Goal: Task Accomplishment & Management: Complete application form

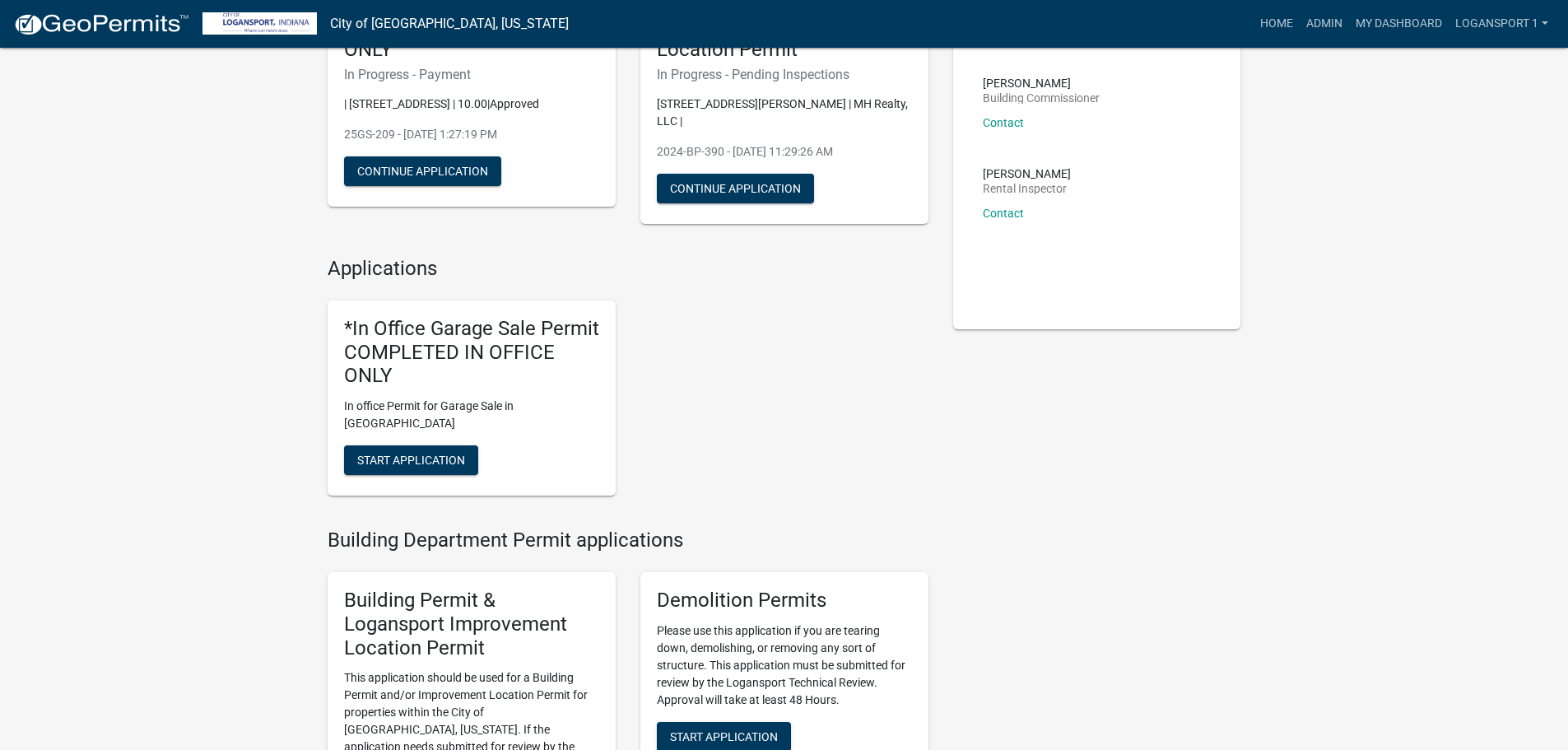
scroll to position [247, 0]
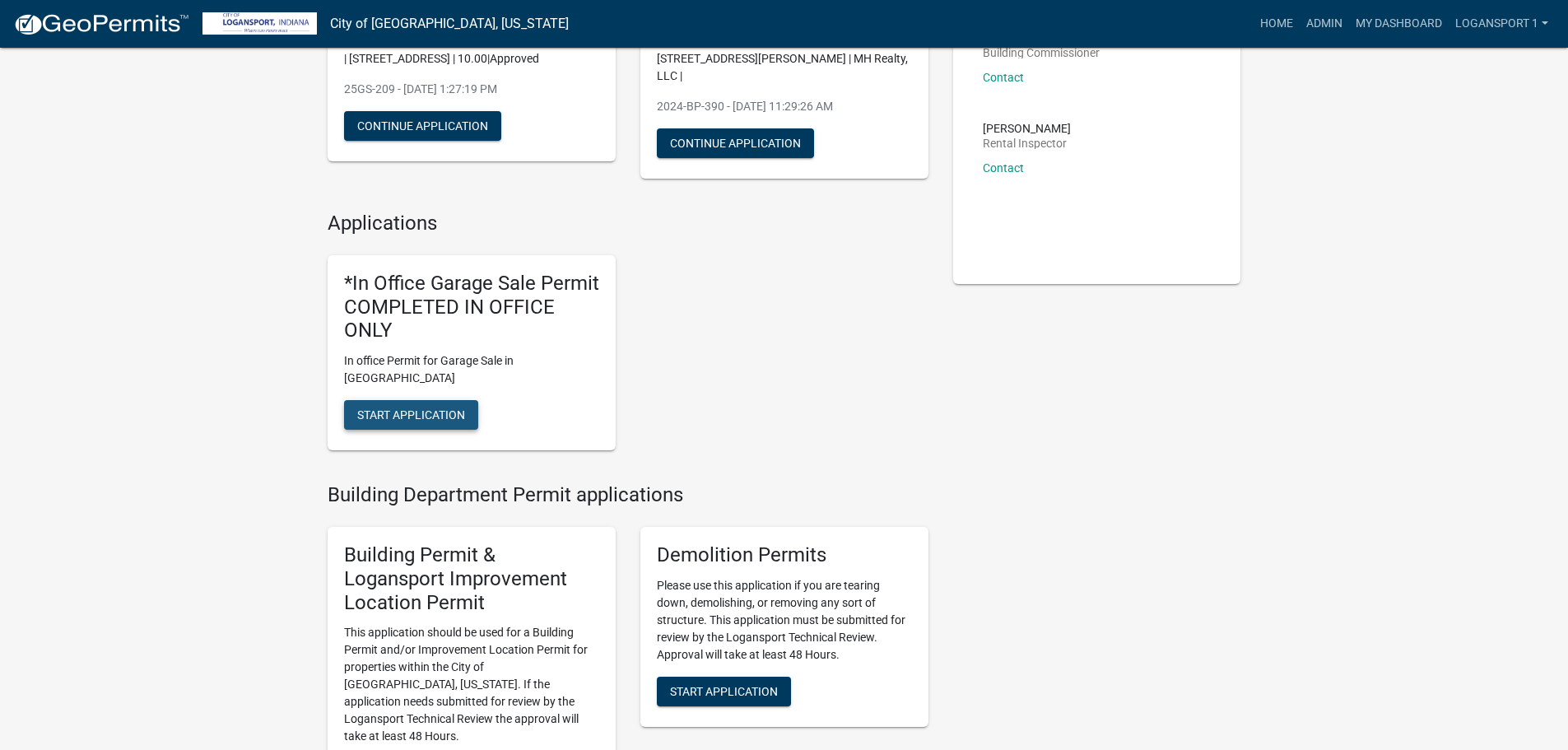
click at [412, 409] on span "Start Application" at bounding box center [412, 415] width 108 height 13
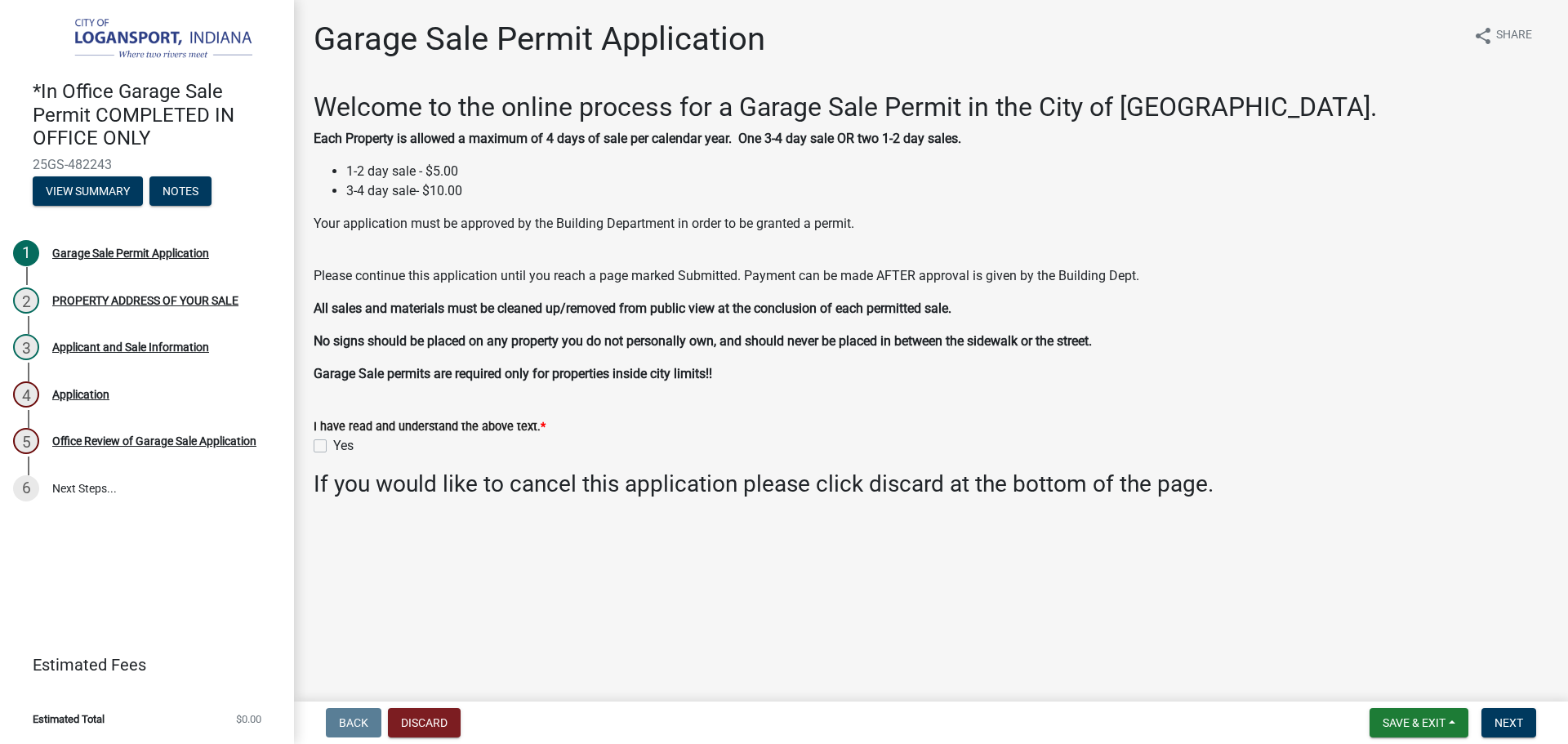
click at [319, 465] on wm-data-entity-input "I have read and understand the above text. * Yes" at bounding box center [931, 434] width 1235 height 74
click at [333, 445] on label "Yes" at bounding box center [343, 445] width 20 height 19
click at [333, 445] on input "Yes" at bounding box center [338, 441] width 11 height 11
checkbox input "true"
click at [1496, 717] on span "Next" at bounding box center [1508, 723] width 28 height 13
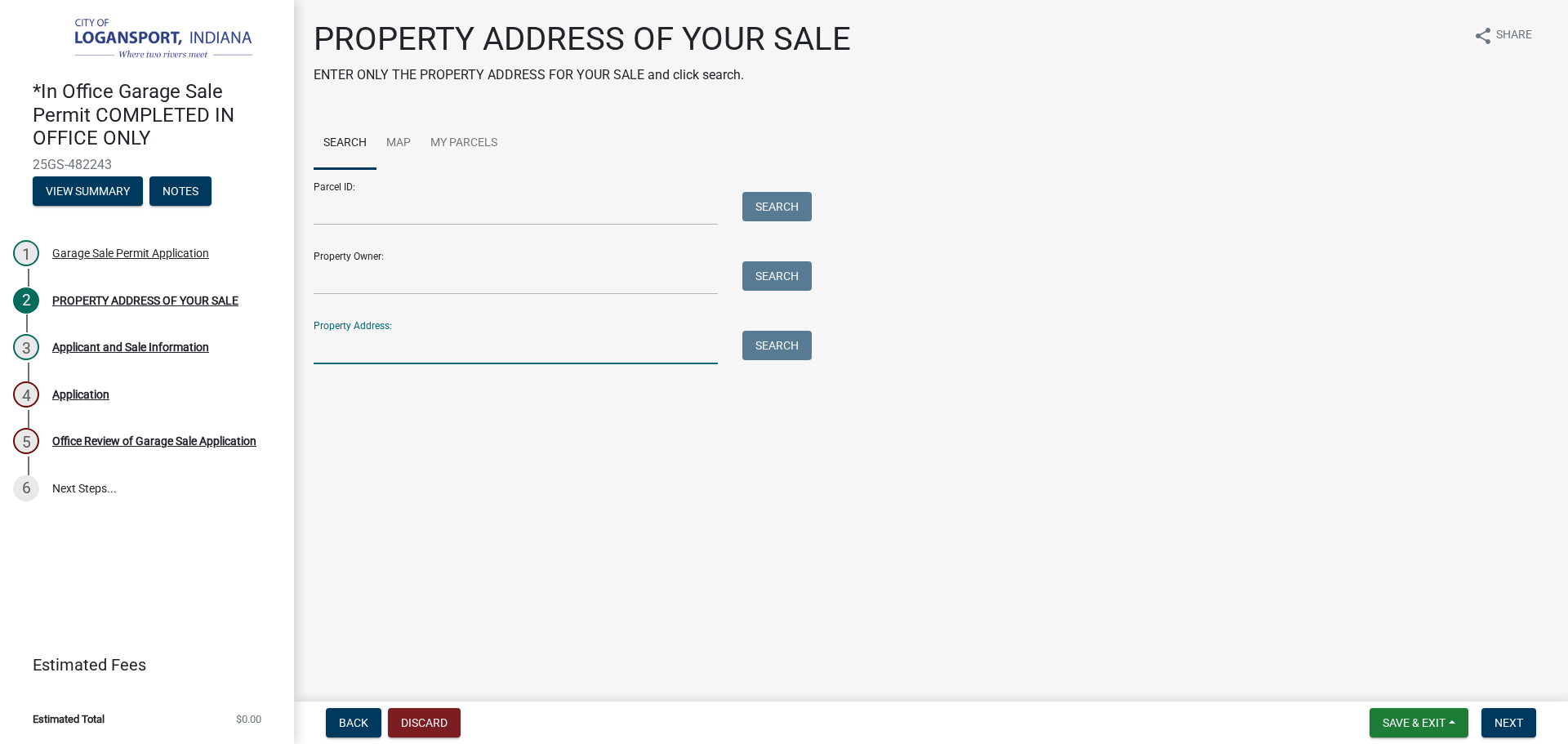
click at [346, 354] on input "Property Address:" at bounding box center [516, 347] width 404 height 33
type input "[STREET_ADDRESS][PERSON_NAME]"
click at [787, 340] on button "Search" at bounding box center [776, 345] width 69 height 29
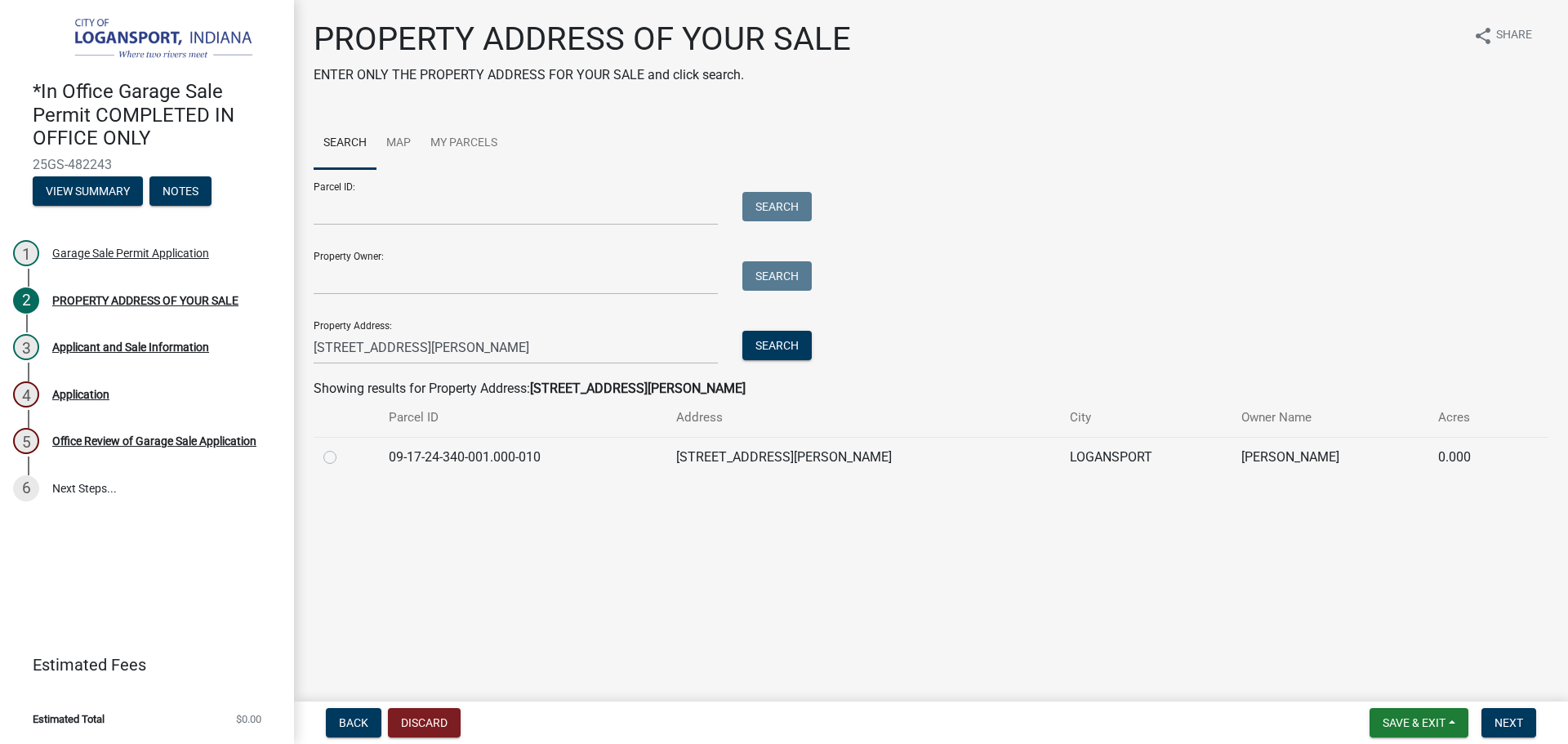
click at [343, 447] on label at bounding box center [343, 447] width 0 height 0
click at [343, 458] on input "radio" at bounding box center [348, 452] width 11 height 11
radio input "true"
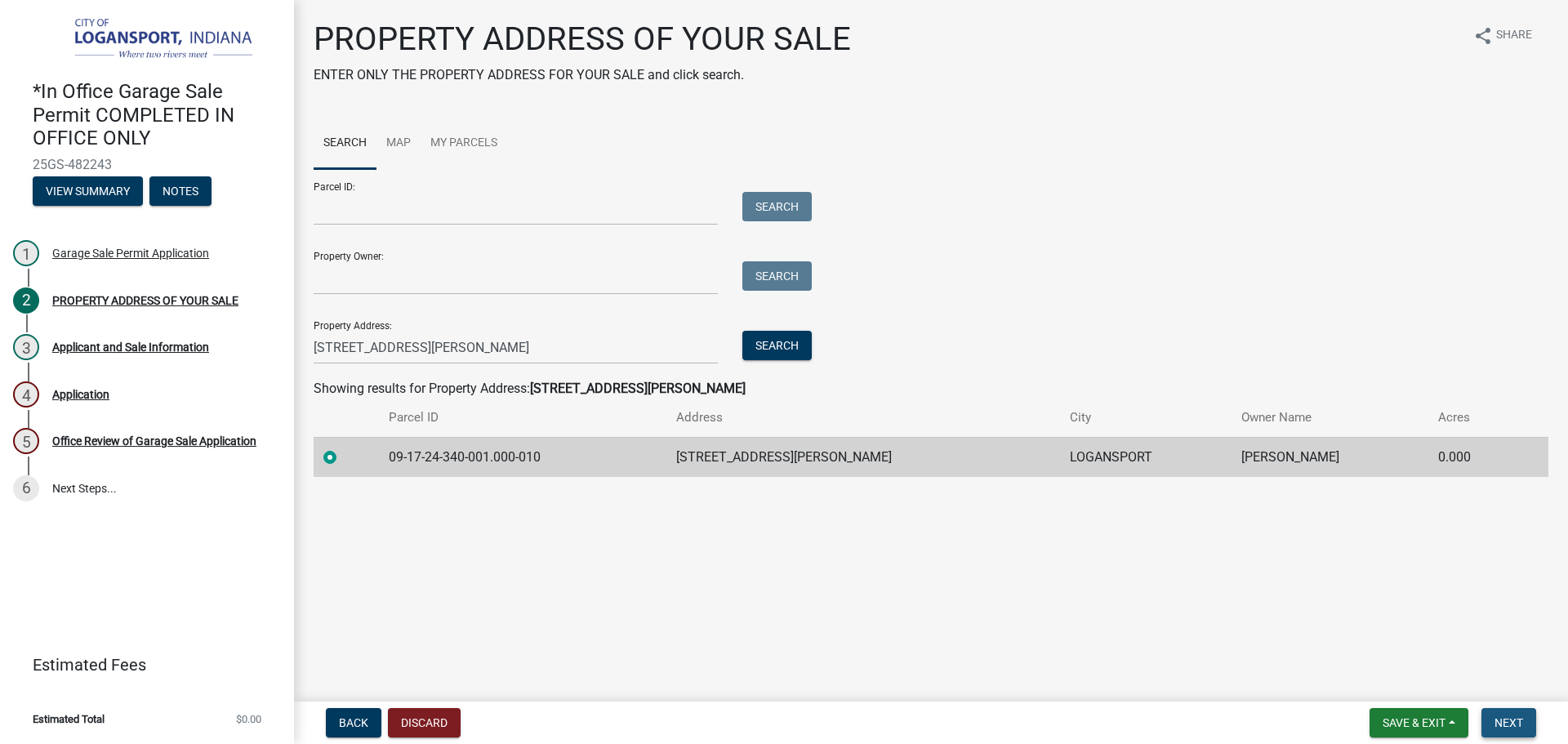
click at [1503, 722] on span "Next" at bounding box center [1508, 723] width 28 height 13
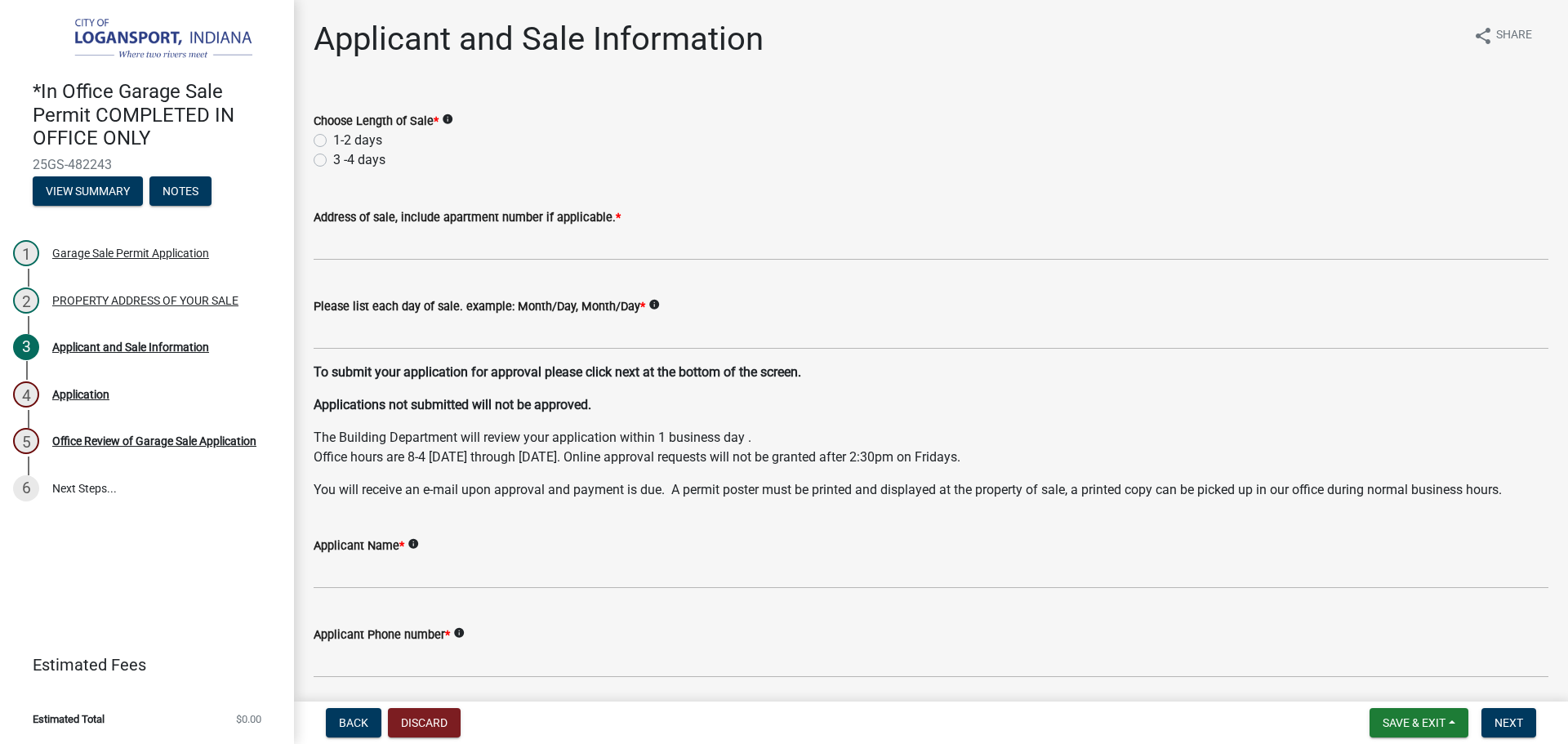
click at [333, 142] on label "1-2 days" at bounding box center [358, 140] width 49 height 19
click at [333, 141] on input "1-2 days" at bounding box center [338, 135] width 11 height 11
radio input "true"
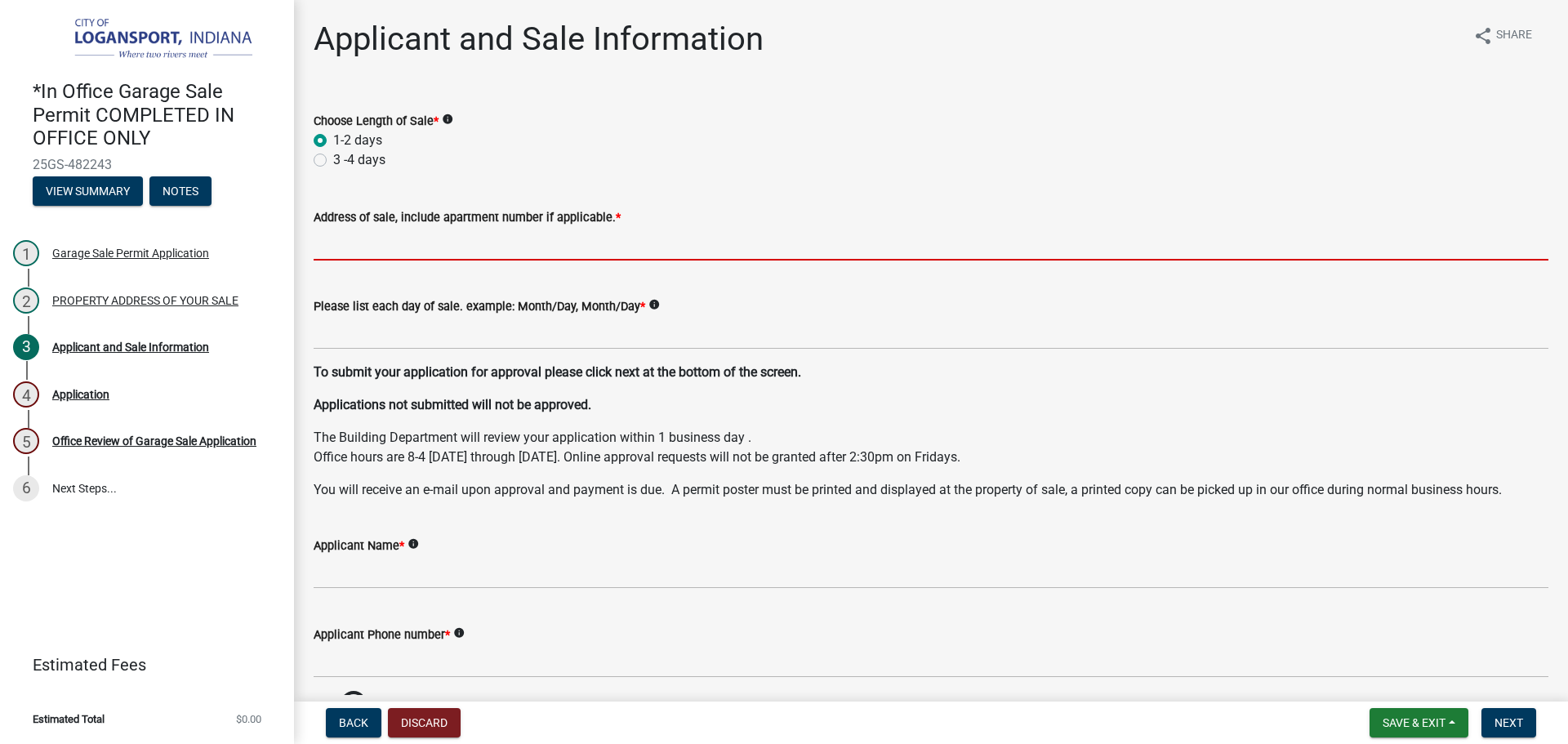
click at [368, 247] on input "Address of sale, include apartment number if applicable. *" at bounding box center [931, 243] width 1235 height 33
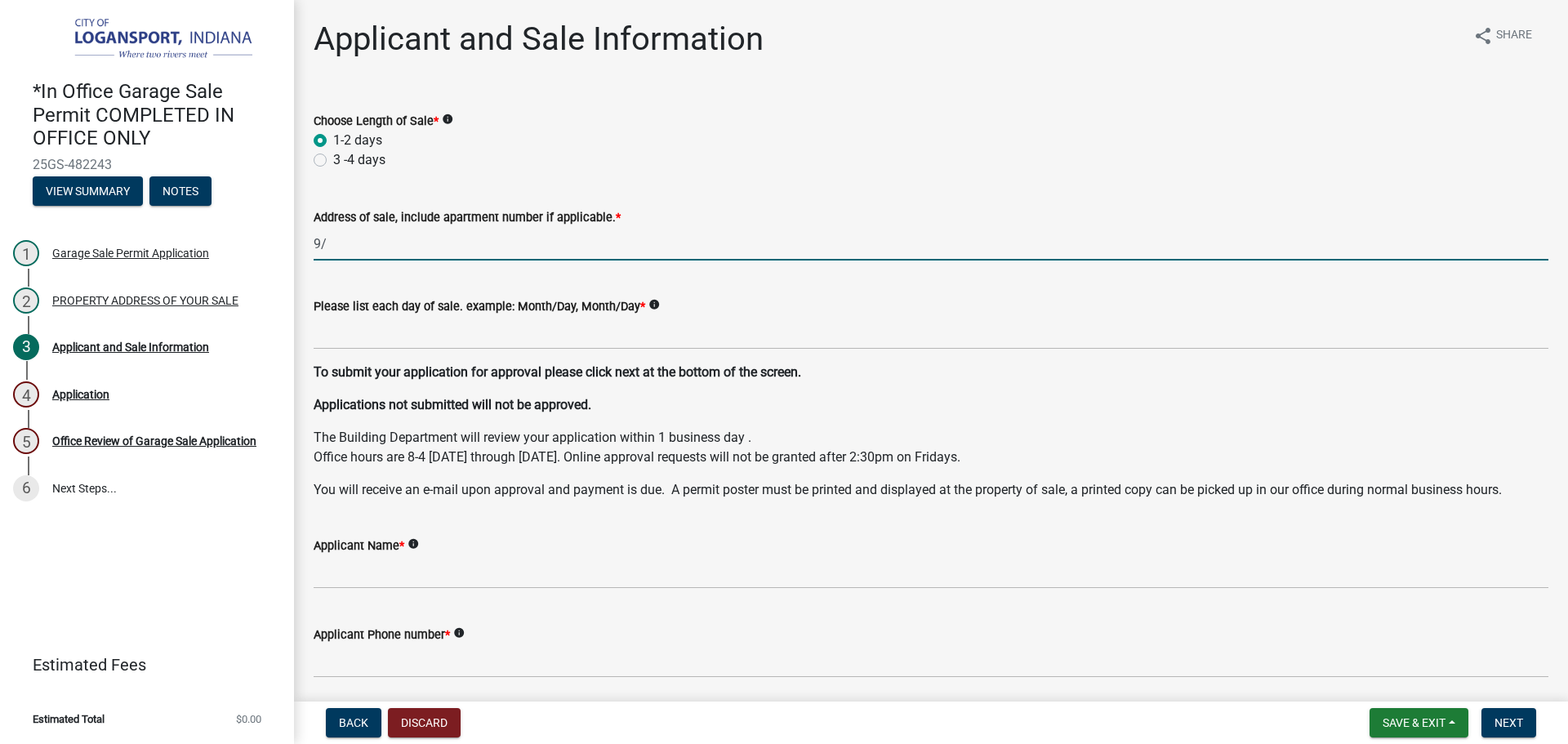
type input "9"
type input "[STREET_ADDRESS][PERSON_NAME]"
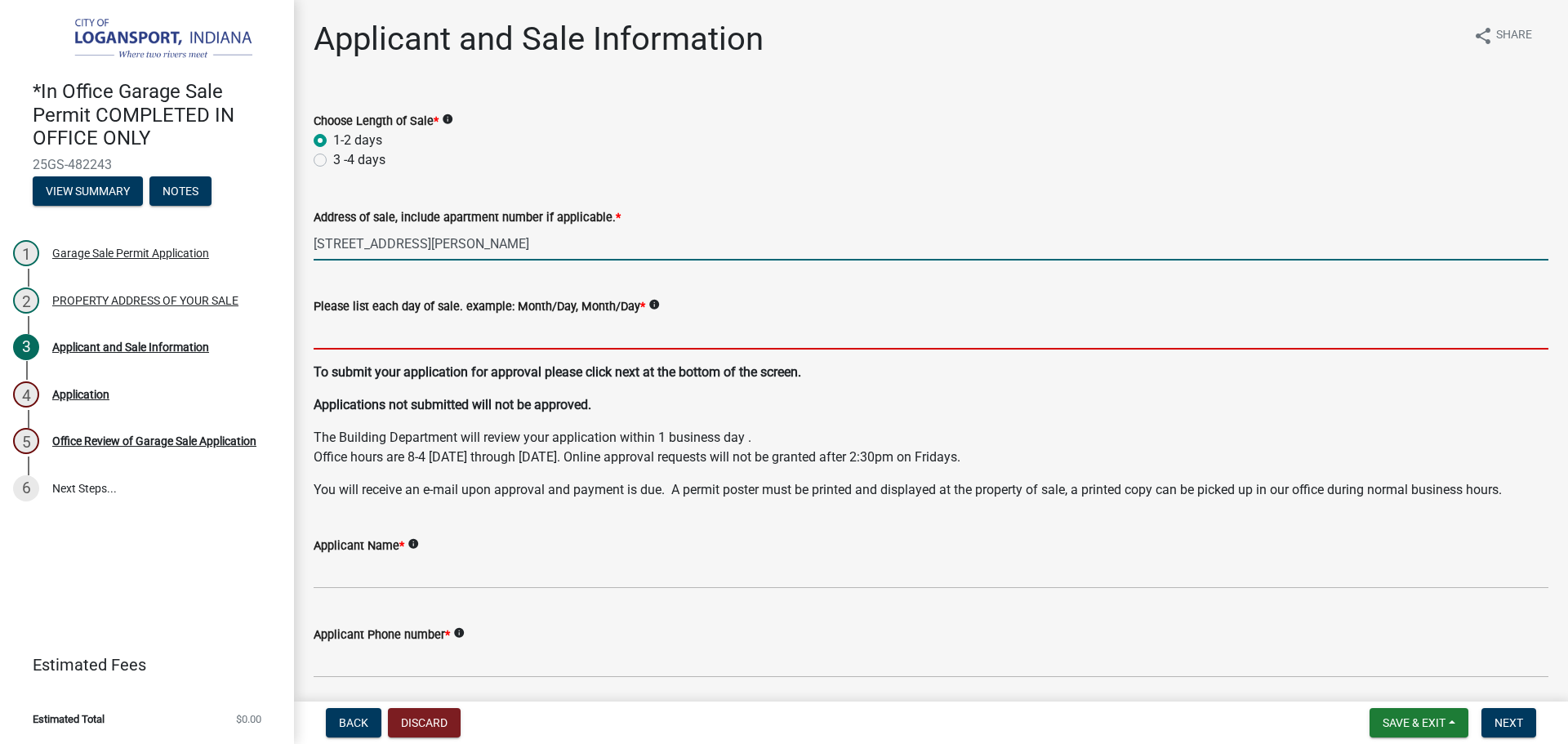
click at [361, 338] on input "Please list each day of sale. example: Month/Day, Month/Day *" at bounding box center [931, 333] width 1235 height 33
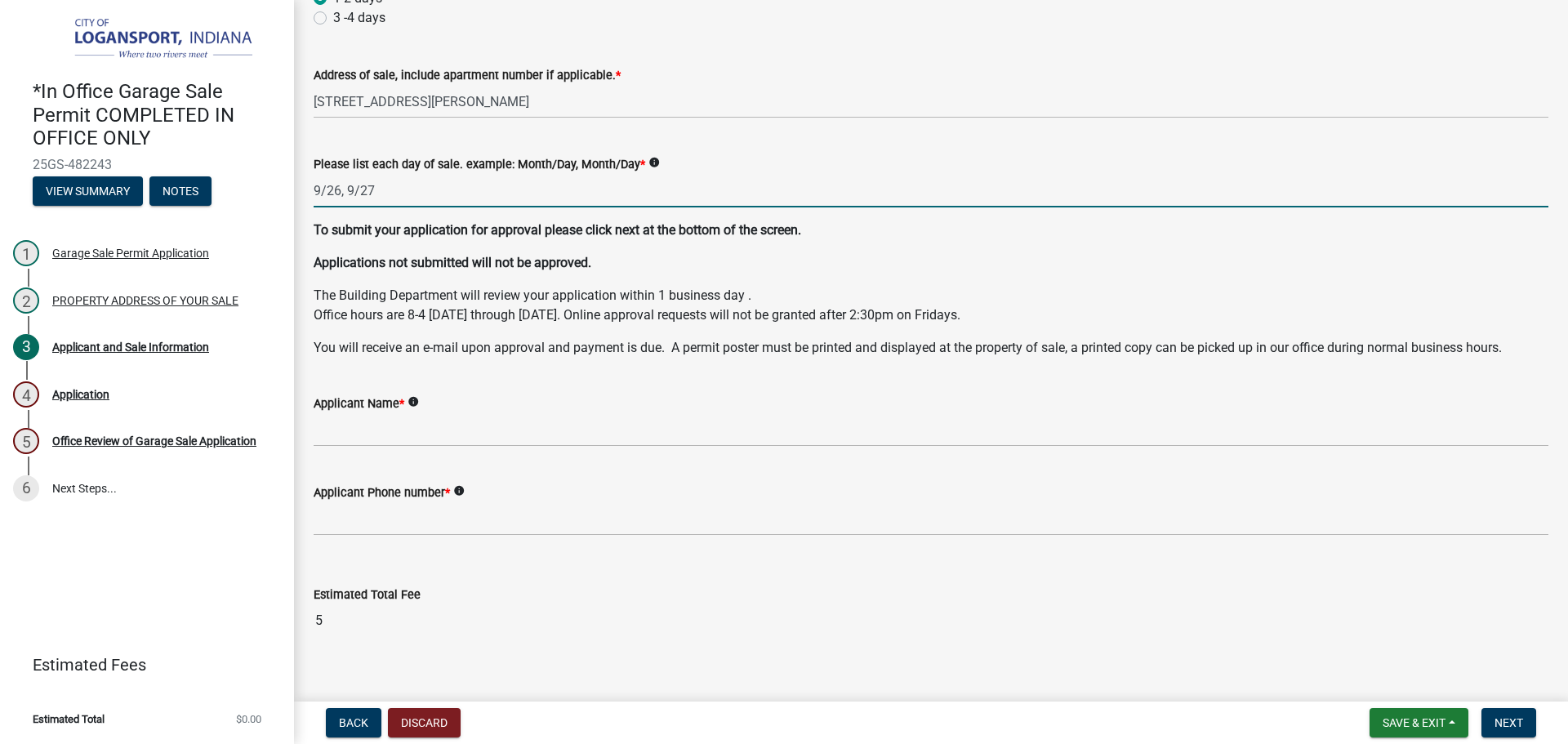
scroll to position [162, 0]
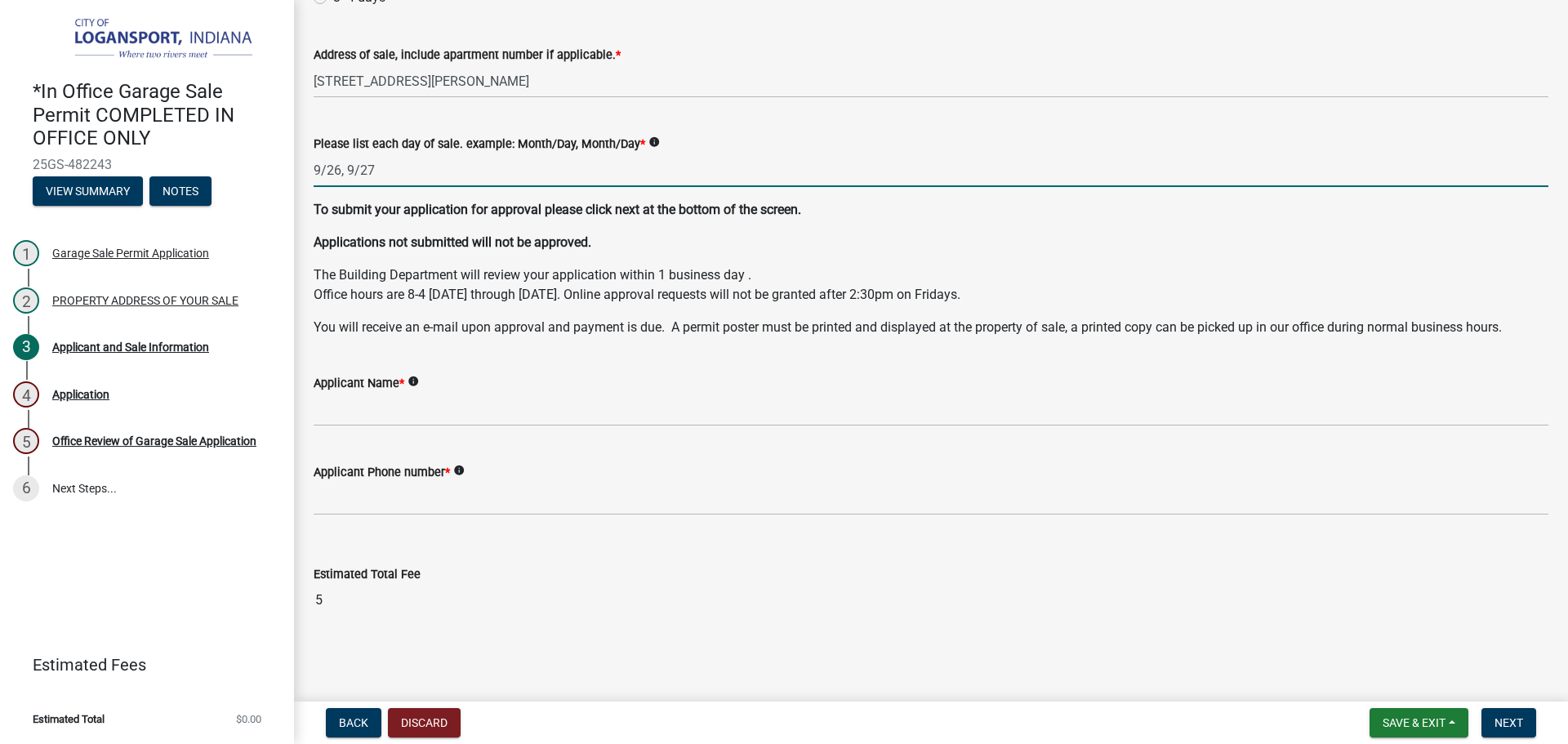
type input "9/26, 9/27"
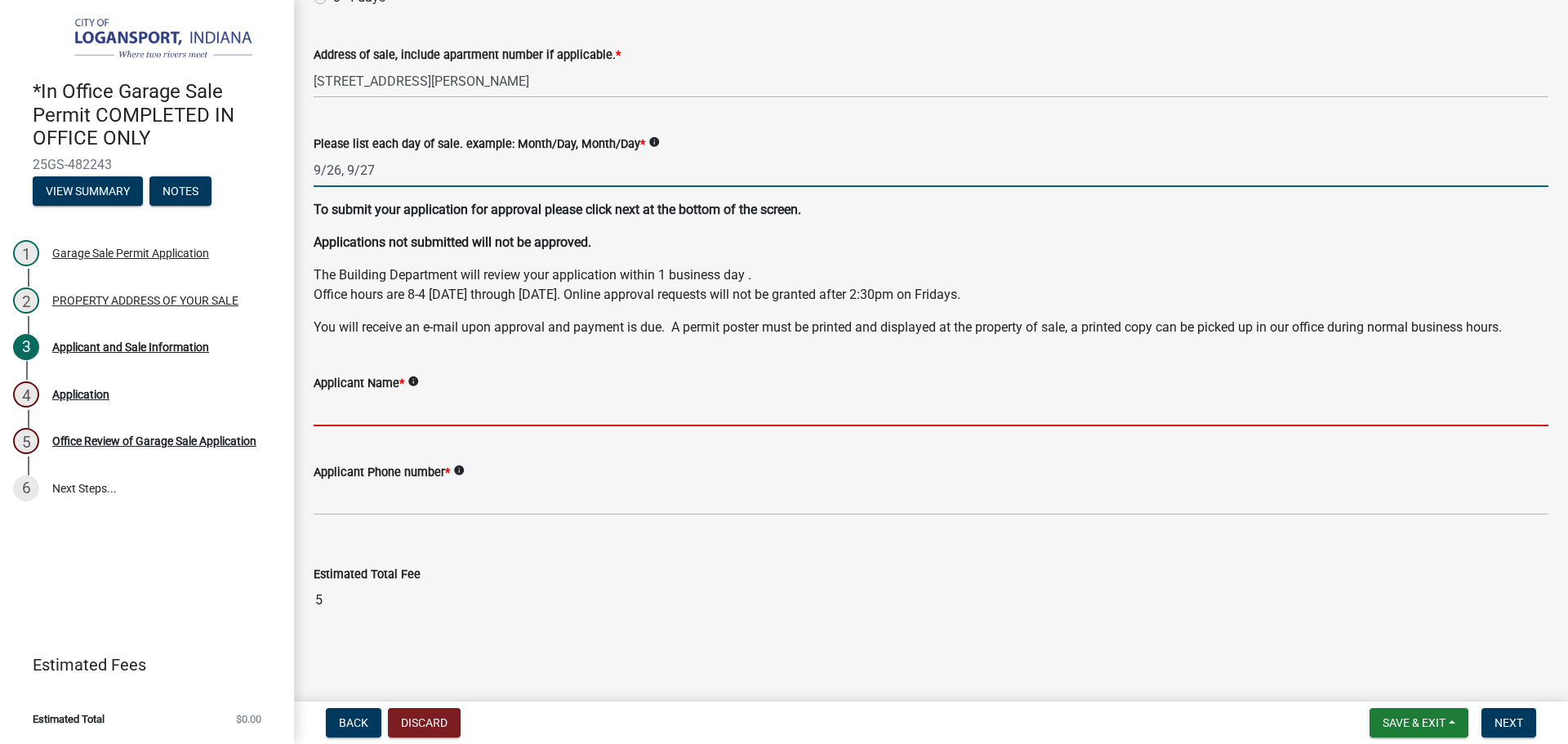
click at [388, 417] on input "Applicant Name *" at bounding box center [931, 409] width 1235 height 33
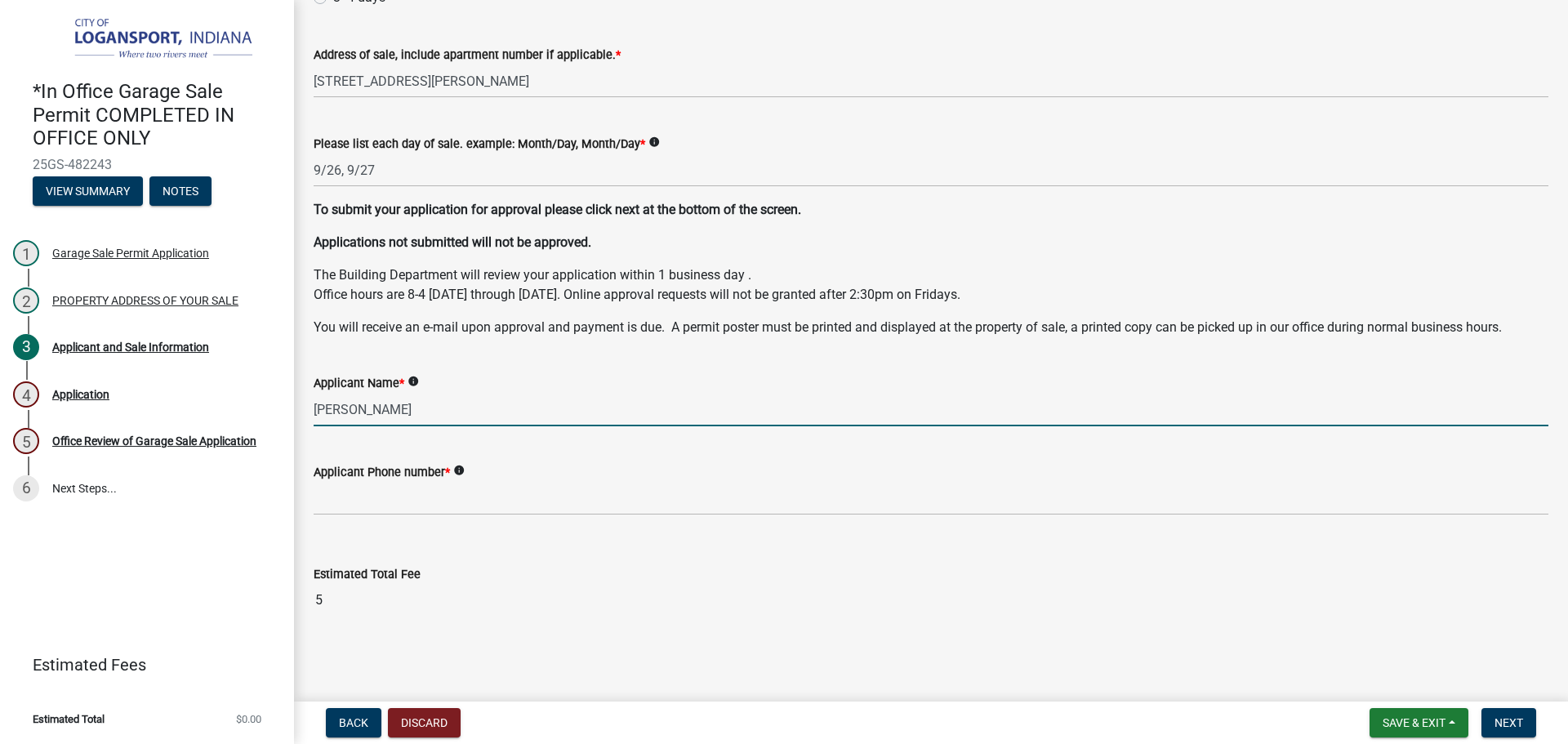
type input "[PERSON_NAME]"
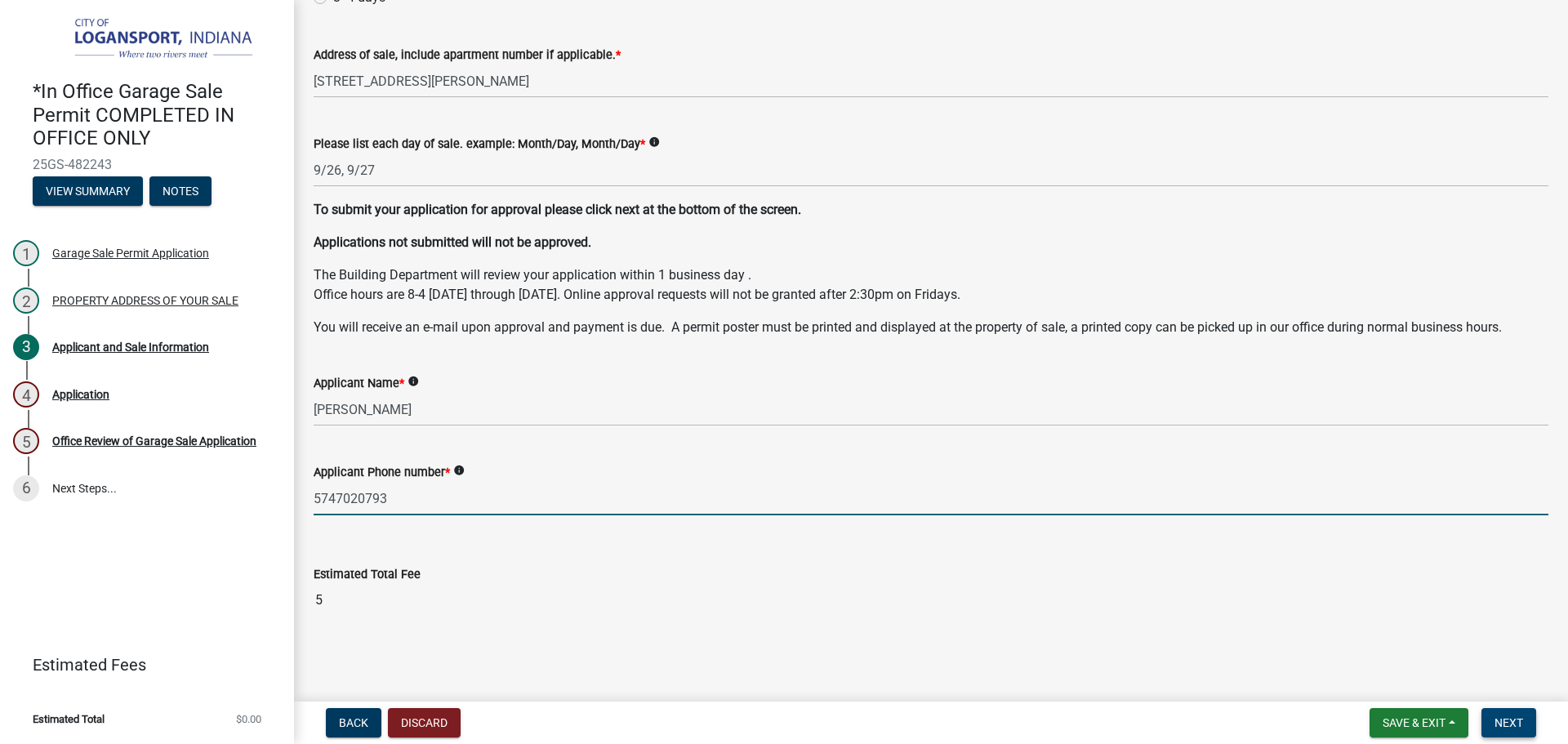
type input "5747020793"
click at [1520, 717] on span "Next" at bounding box center [1508, 723] width 28 height 13
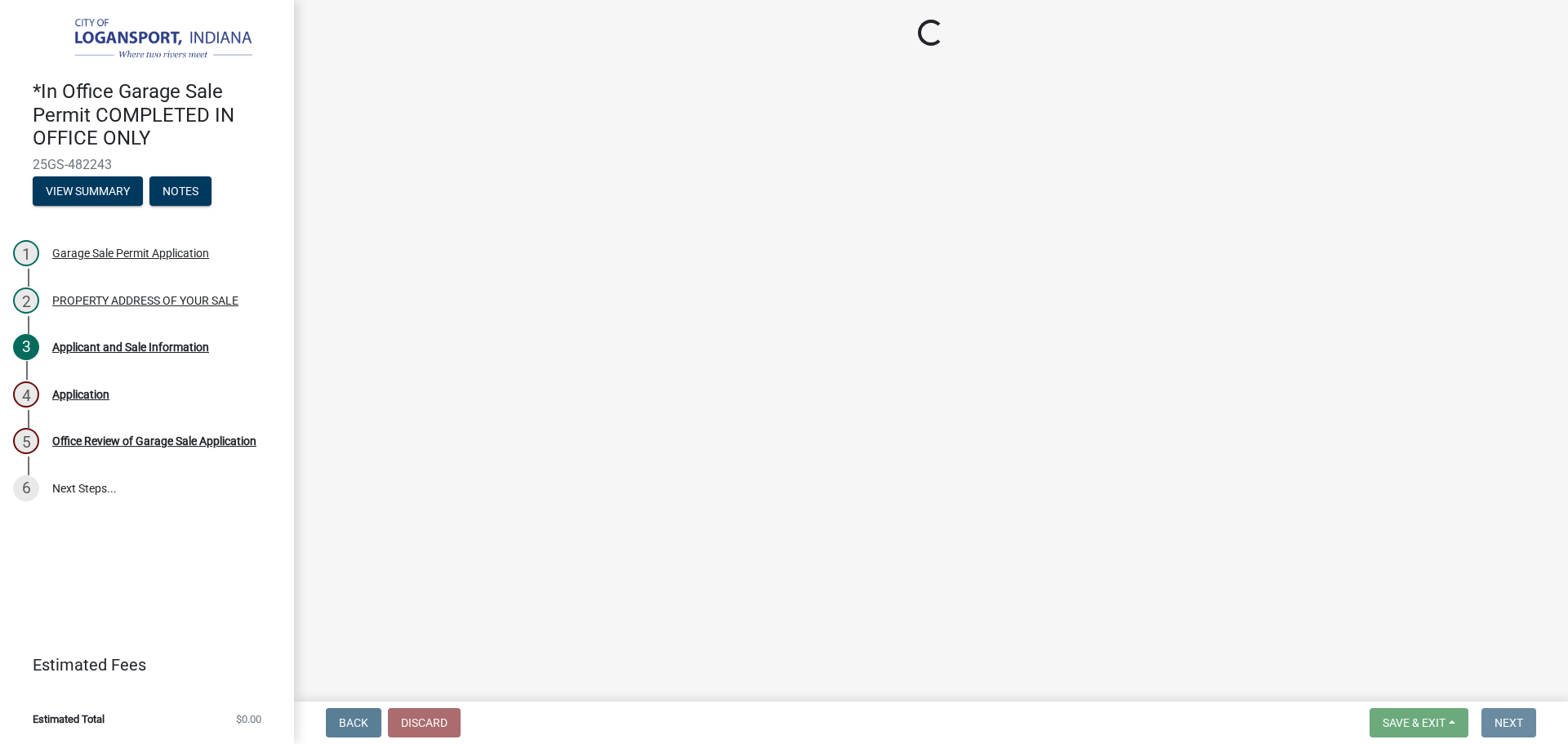
scroll to position [0, 0]
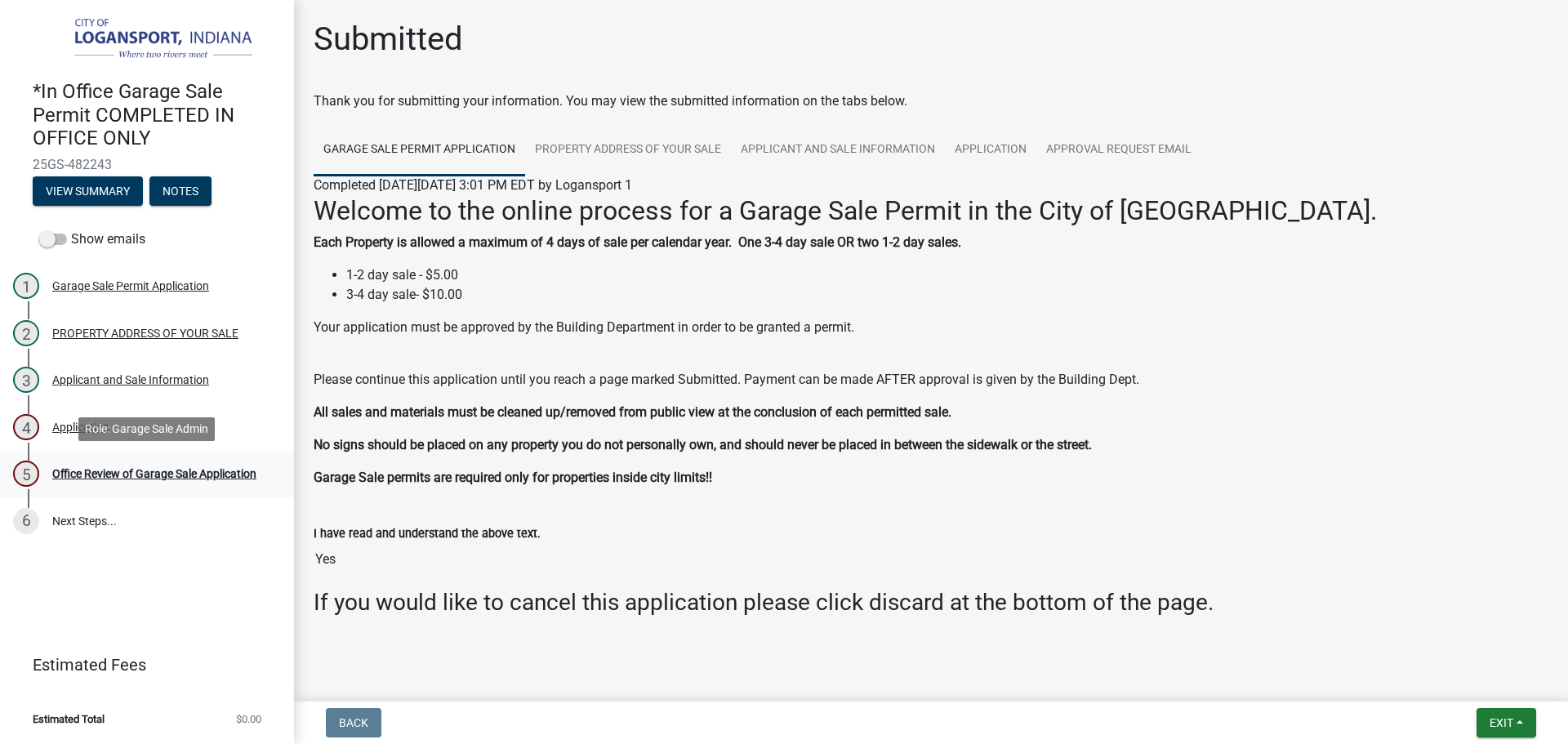
click at [140, 472] on div "Office Review of Garage Sale Application" at bounding box center [155, 474] width 204 height 12
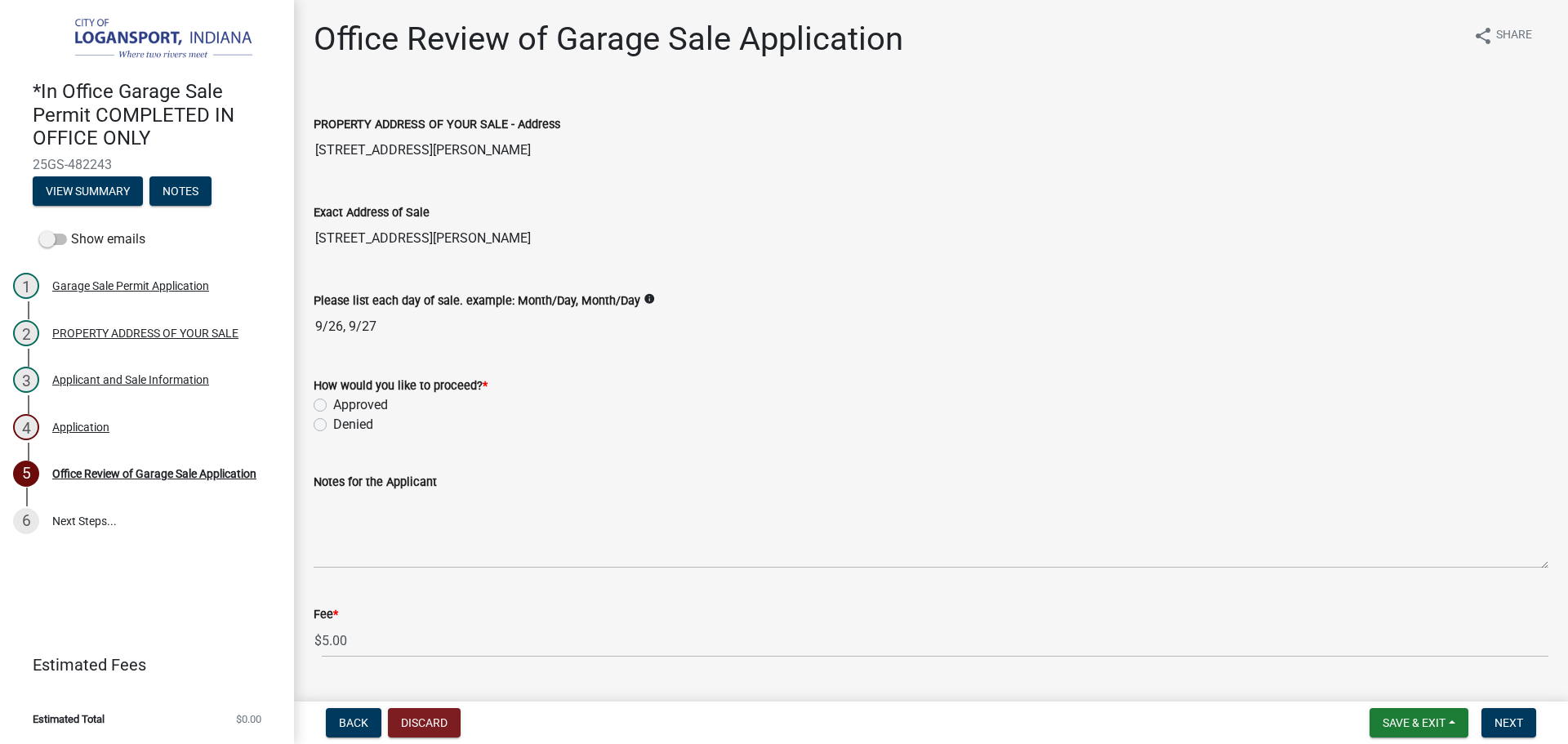
scroll to position [41, 0]
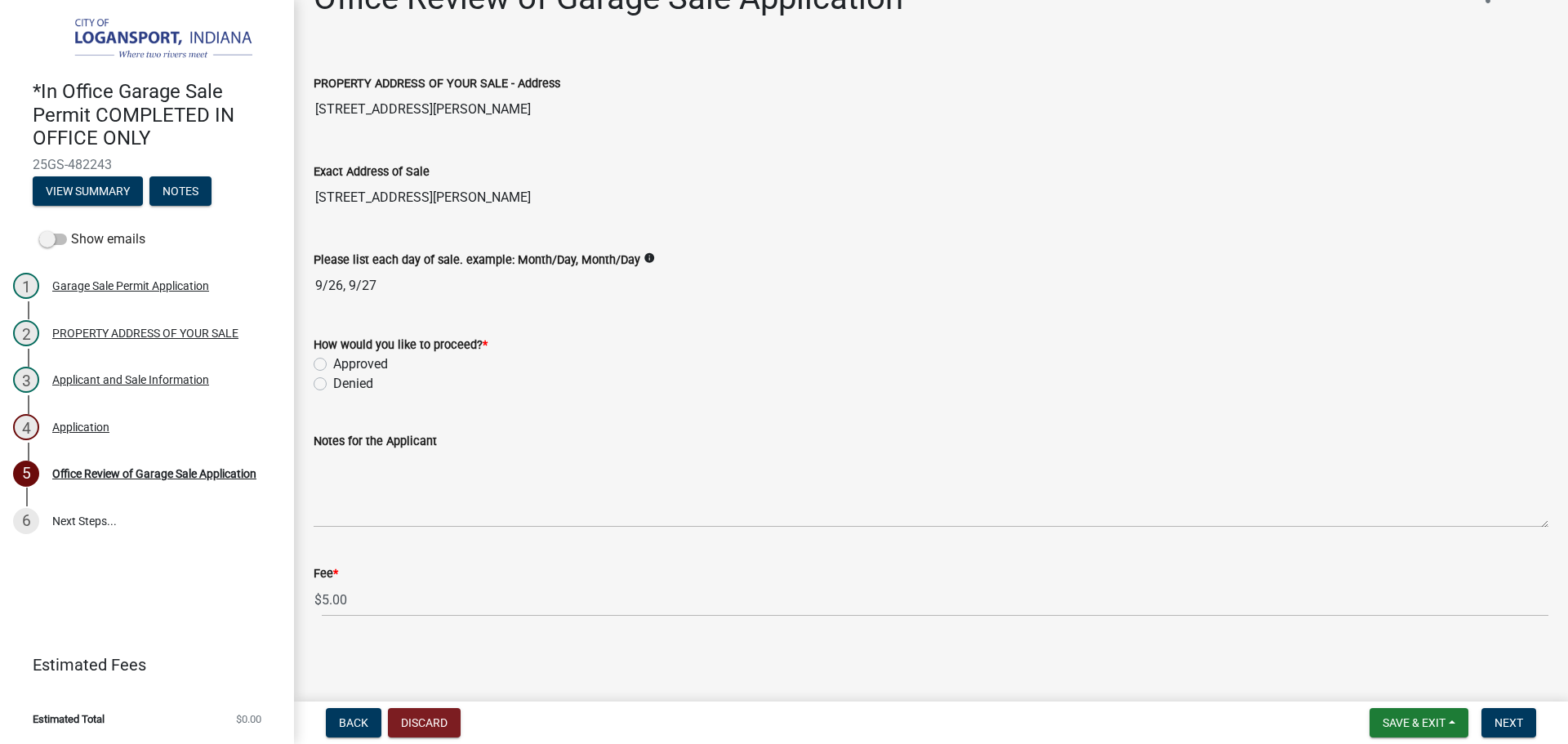
click at [333, 360] on label "Approved" at bounding box center [361, 365] width 54 height 19
click at [333, 360] on input "Approved" at bounding box center [338, 360] width 11 height 11
radio input "true"
drag, startPoint x: 1516, startPoint y: 722, endPoint x: 1513, endPoint y: 715, distance: 7.6
click at [1516, 721] on span "Next" at bounding box center [1508, 723] width 28 height 13
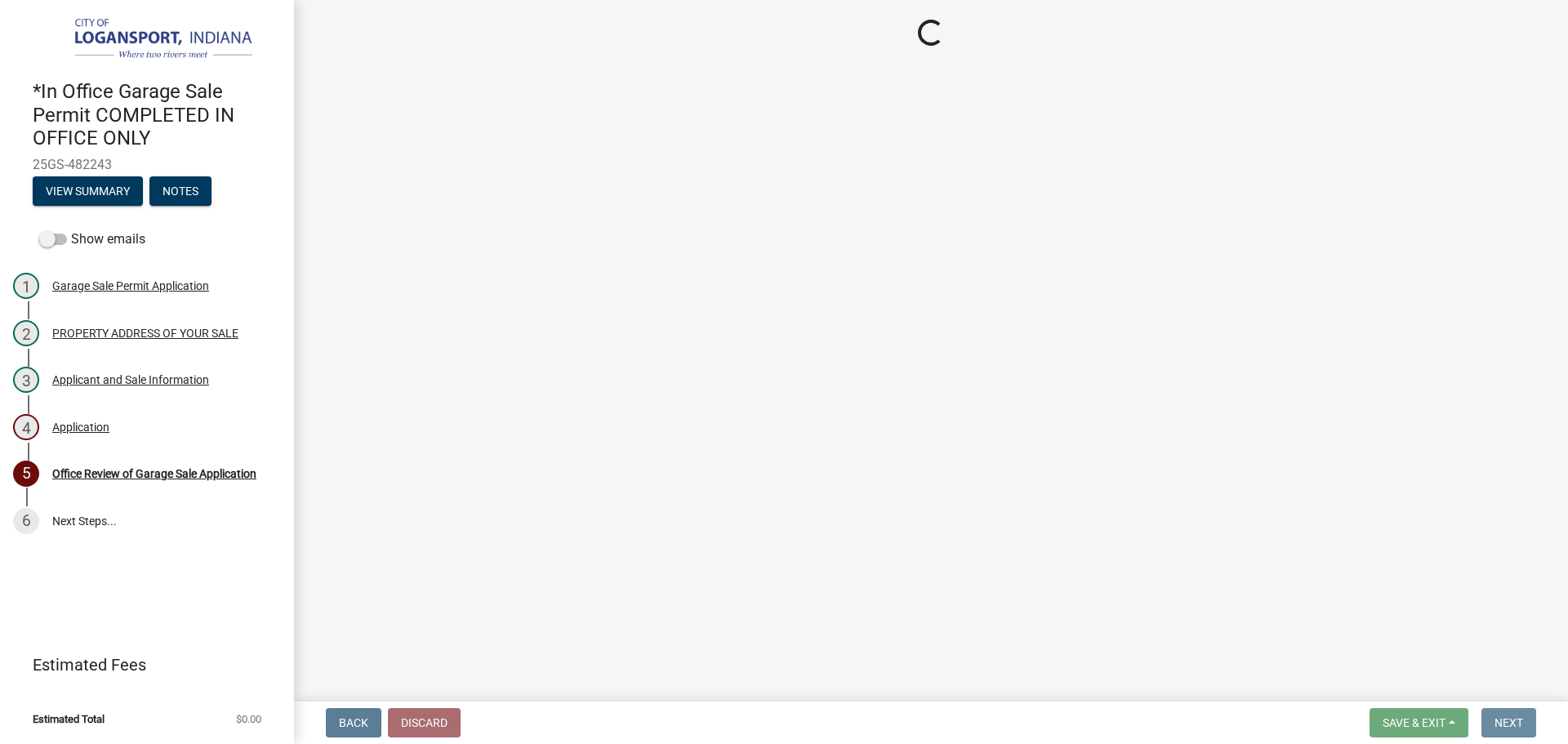
scroll to position [0, 0]
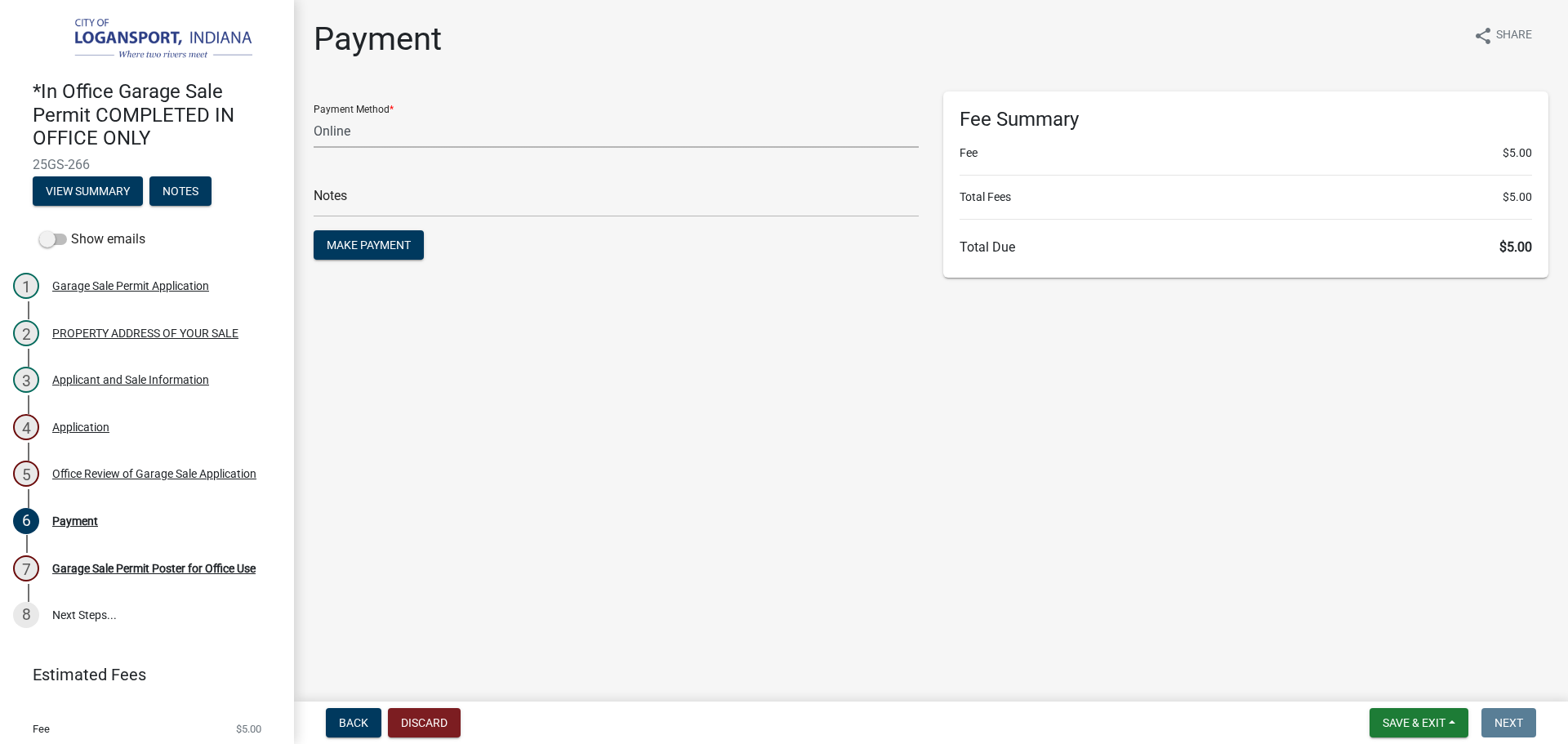
click at [350, 135] on select "Credit Card POS Check Cash Online" at bounding box center [616, 131] width 605 height 33
select select "2: 1"
click at [314, 115] on select "Credit Card POS Check Cash Online" at bounding box center [616, 131] width 605 height 33
click at [349, 201] on input "text" at bounding box center [616, 200] width 605 height 33
type input "118375"
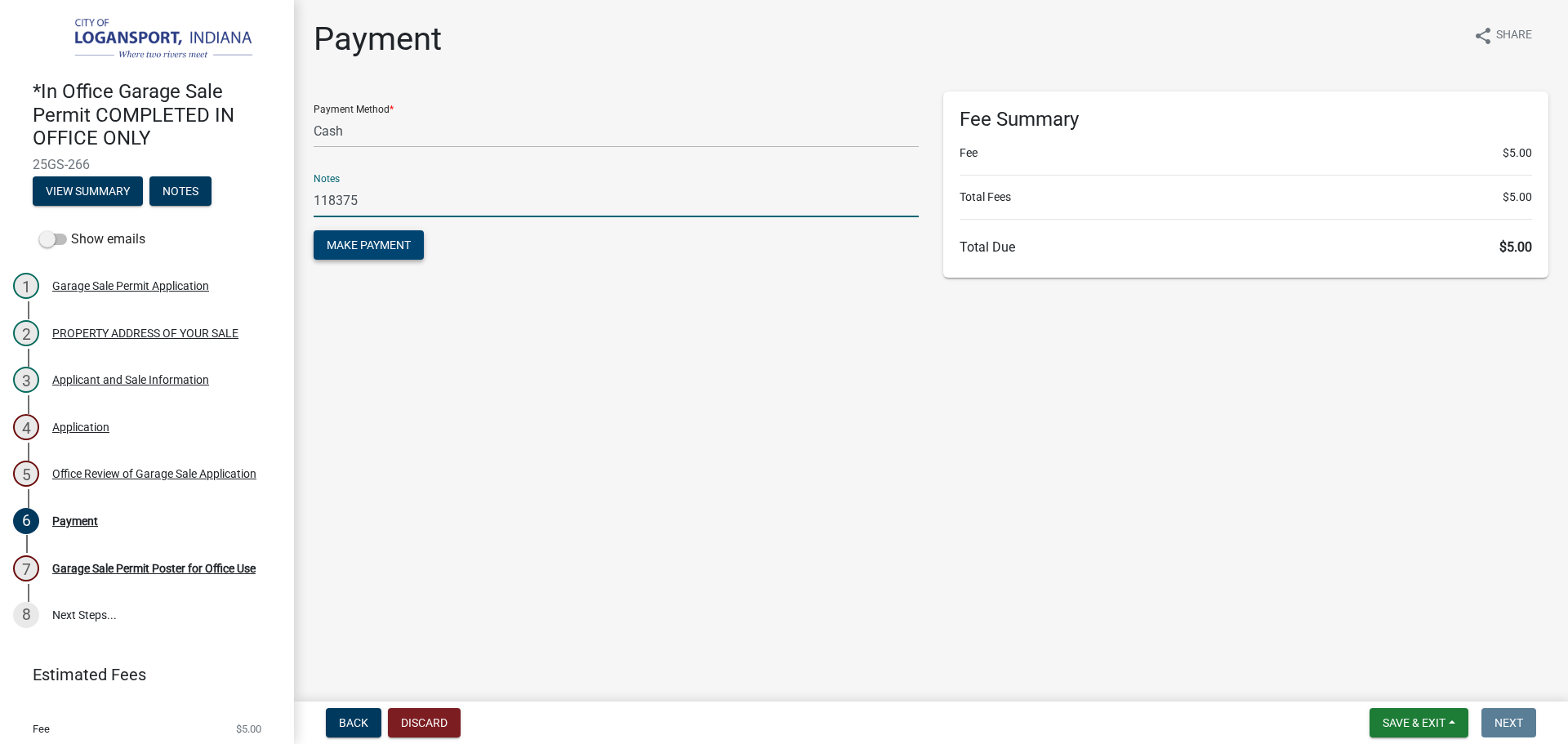
click at [357, 243] on span "Make Payment" at bounding box center [368, 244] width 85 height 13
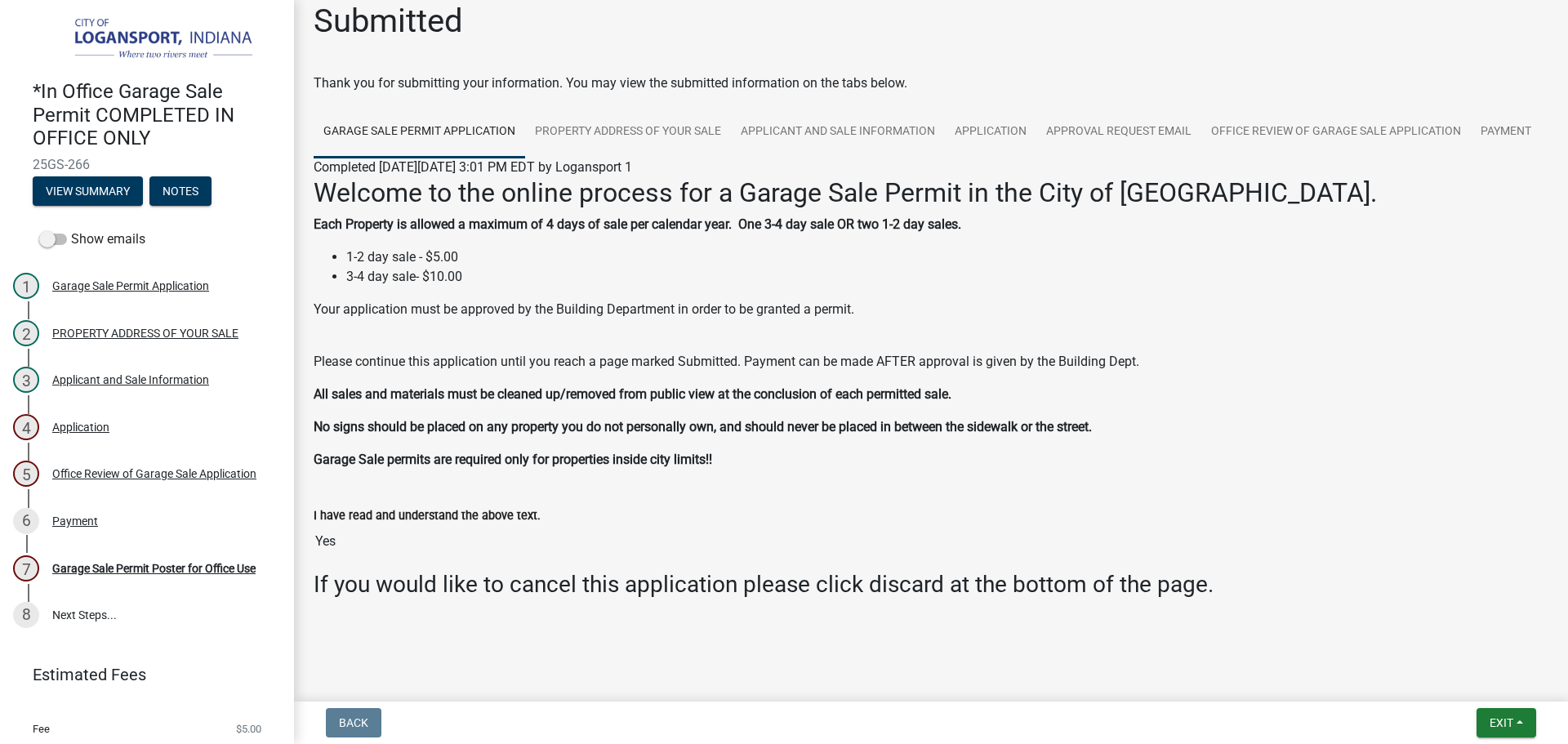
scroll to position [69, 0]
click at [189, 564] on div "Garage Sale Permit Poster for Office Use" at bounding box center [154, 569] width 203 height 12
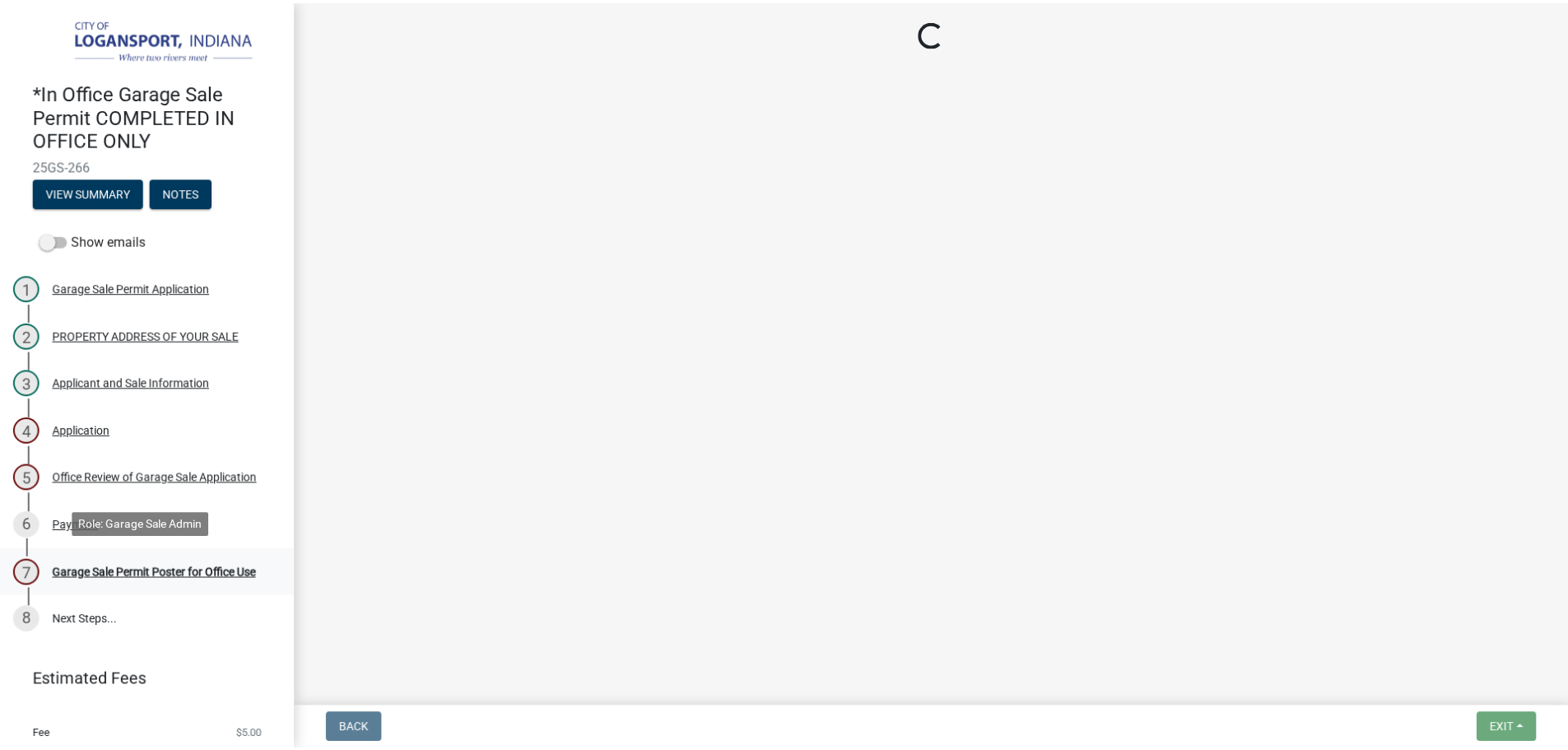
scroll to position [0, 0]
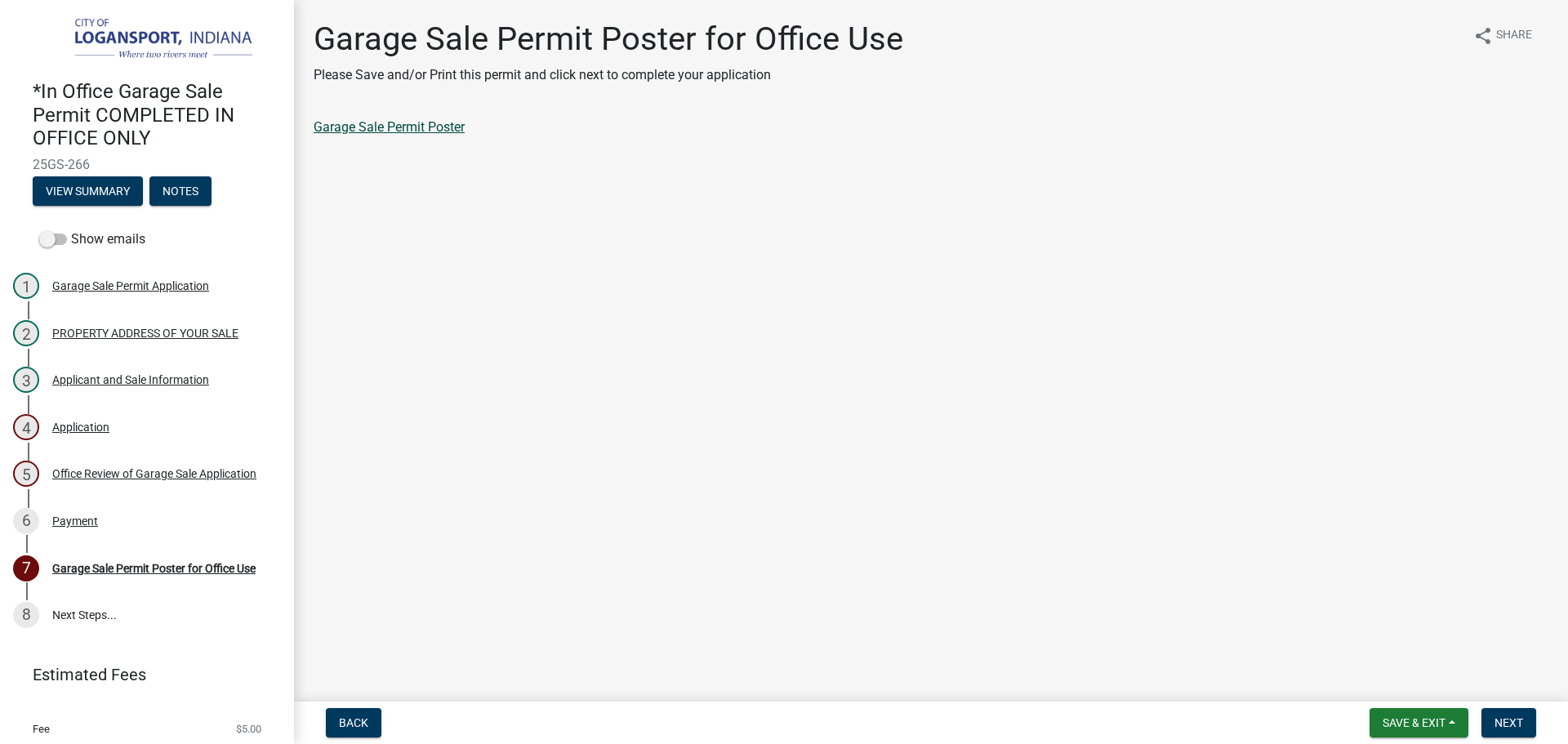
click at [405, 124] on link "Garage Sale Permit Poster" at bounding box center [389, 127] width 151 height 16
click at [1516, 722] on span "Next" at bounding box center [1508, 723] width 28 height 13
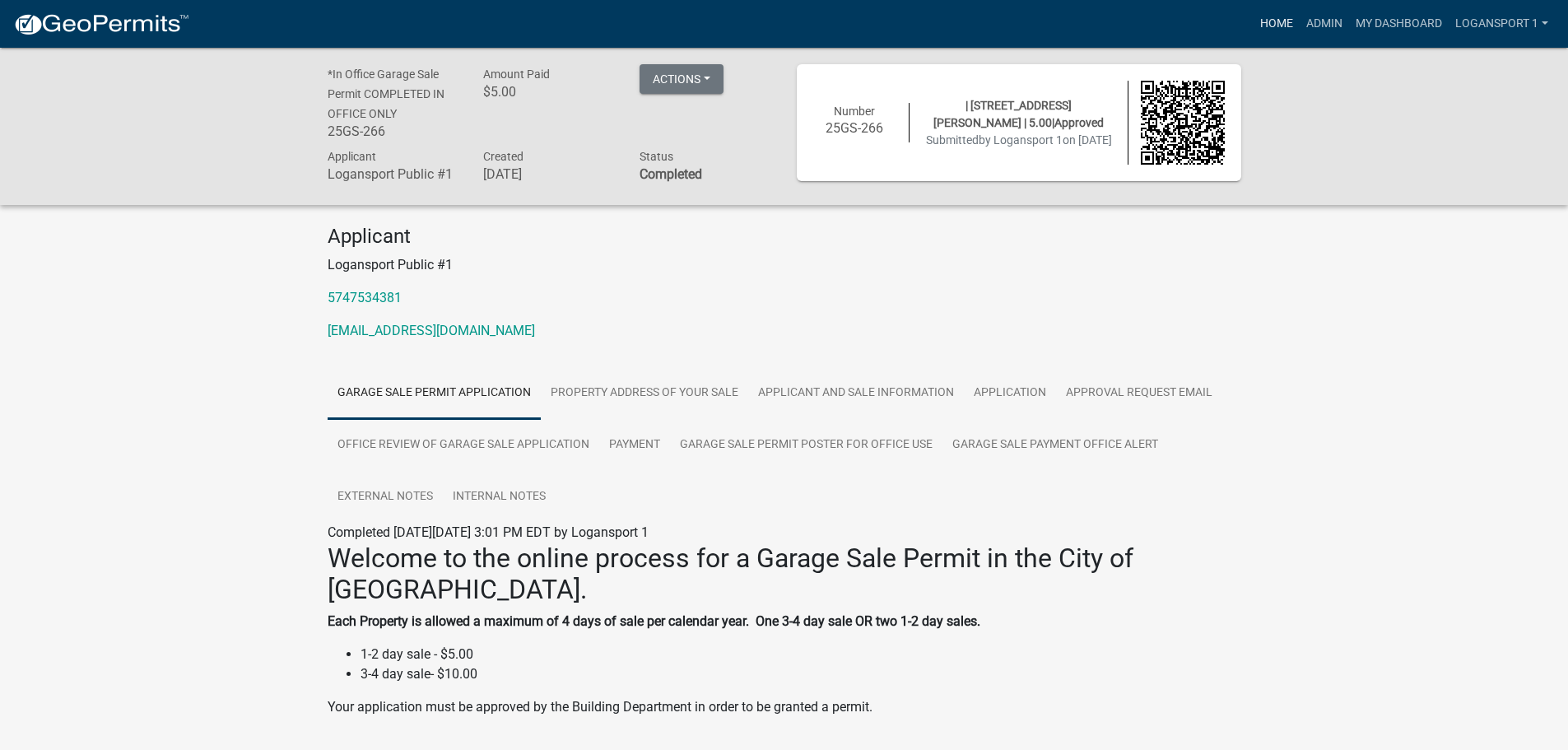
click at [1278, 19] on link "Home" at bounding box center [1276, 24] width 46 height 31
